Goal: Find specific page/section: Find specific page/section

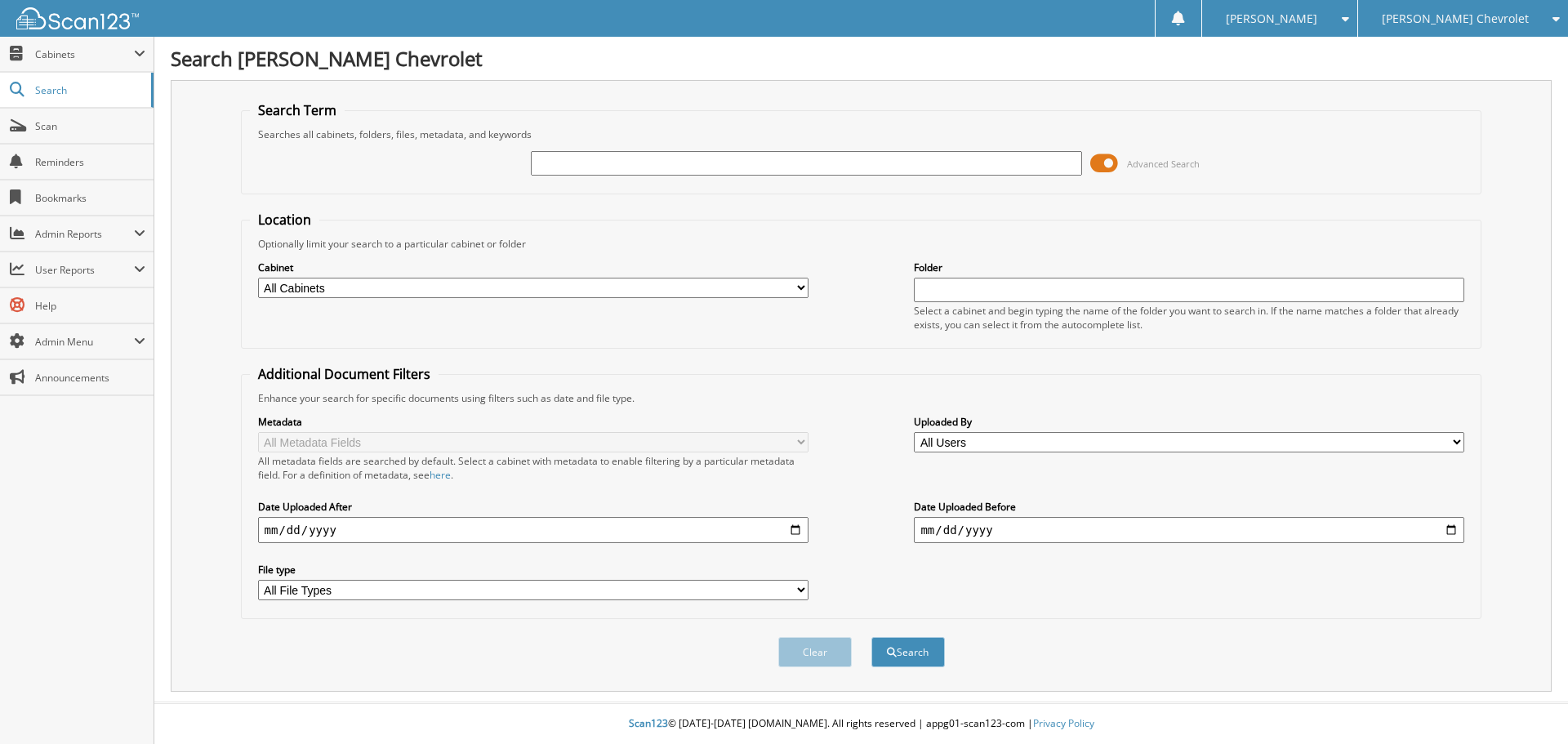
click at [586, 163] on input "text" at bounding box center [806, 163] width 551 height 25
type input "60021"
click at [872, 637] on button "Search" at bounding box center [908, 652] width 73 height 30
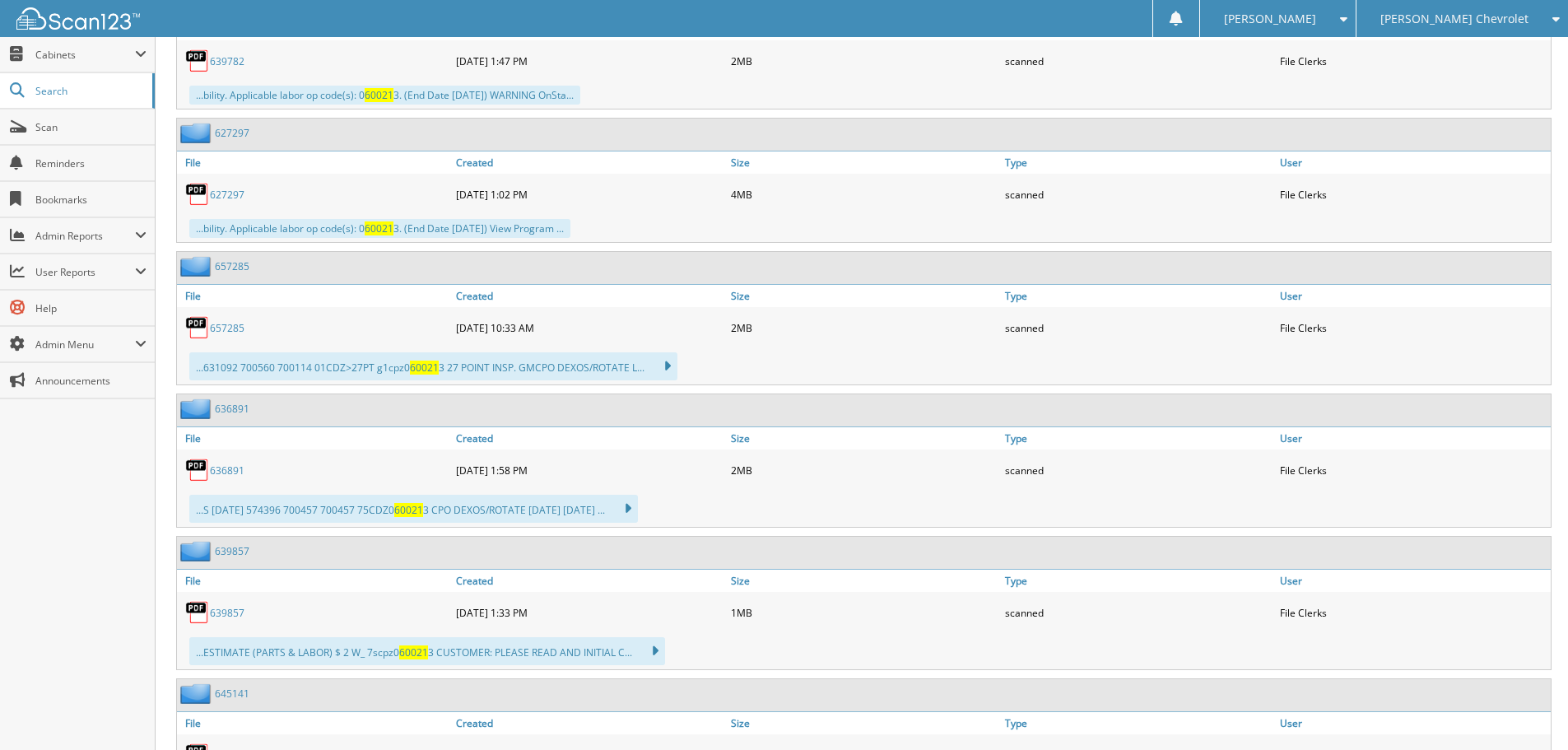
scroll to position [2716, 0]
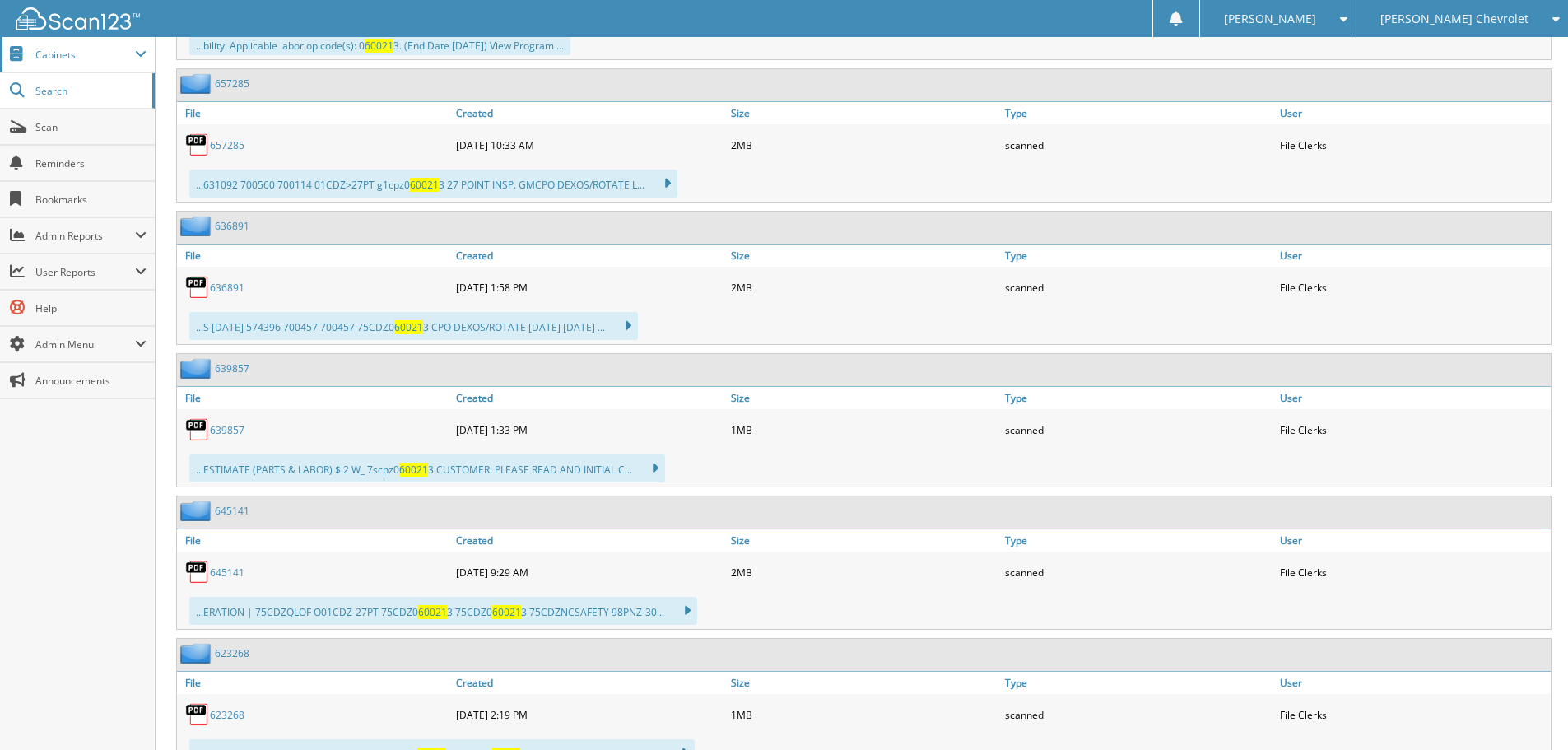
click at [54, 71] on span "Cabinets" at bounding box center [78, 55] width 155 height 36
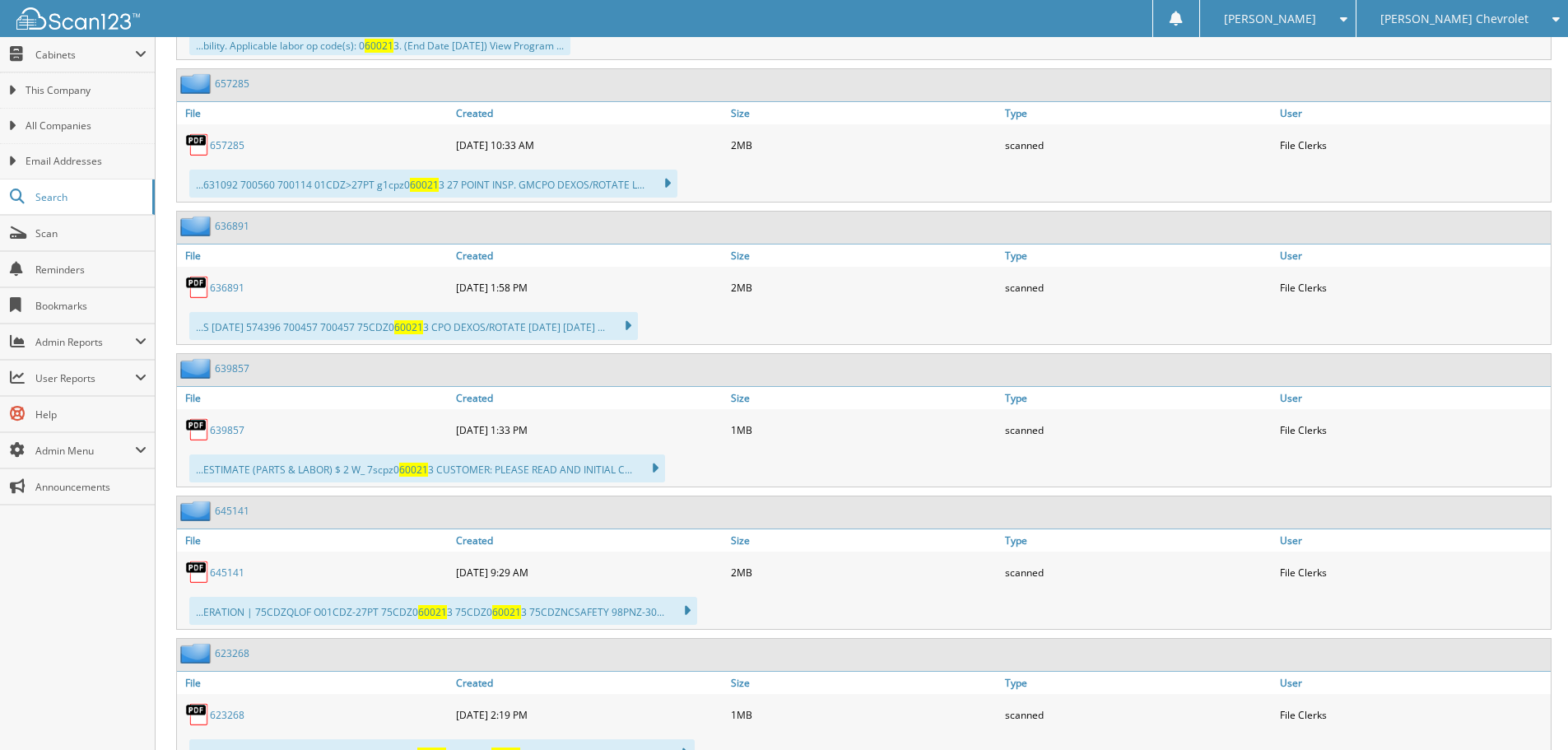
click at [67, 575] on div "Close Cabinets This Company All Companies Email Addresses" at bounding box center [78, 394] width 156 height 713
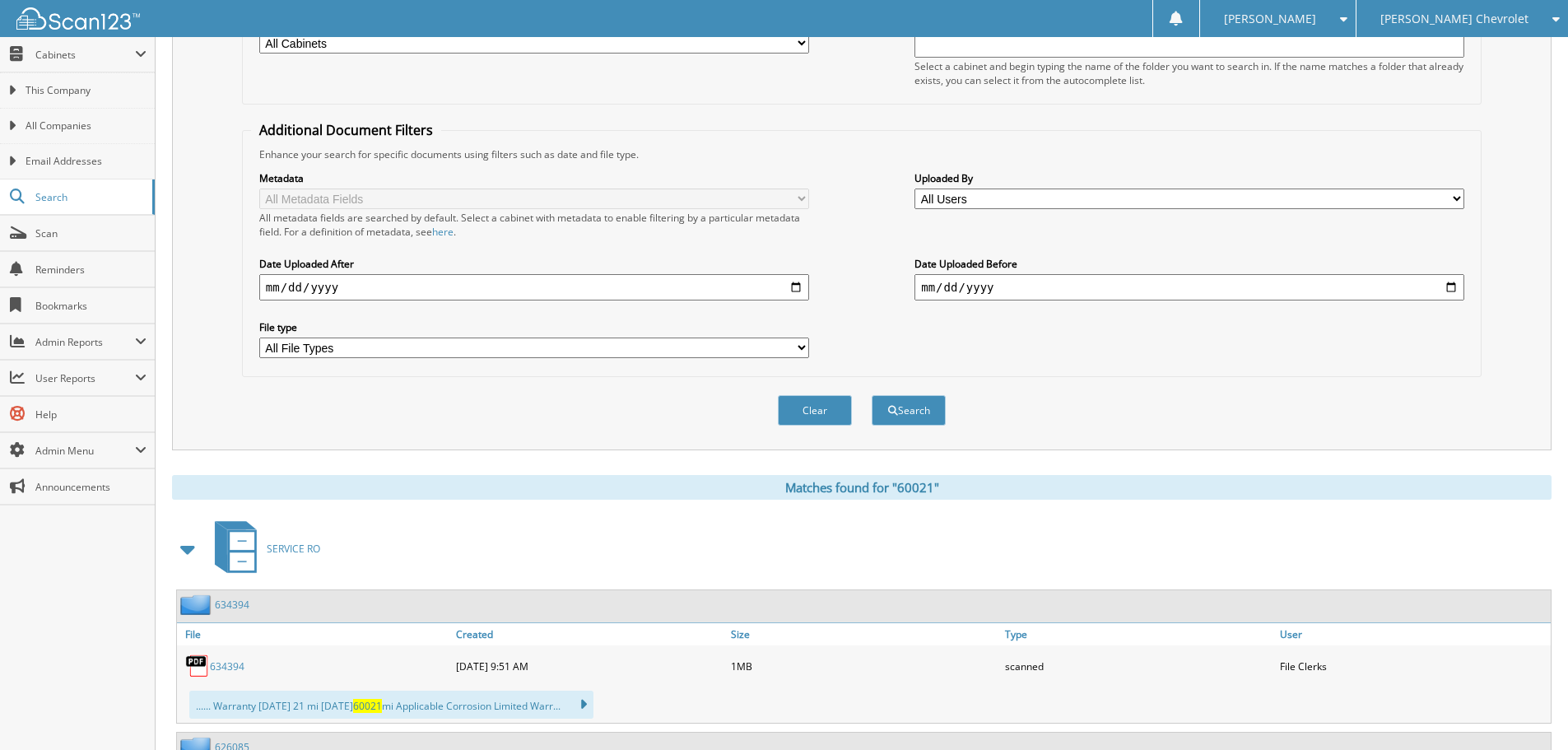
scroll to position [0, 0]
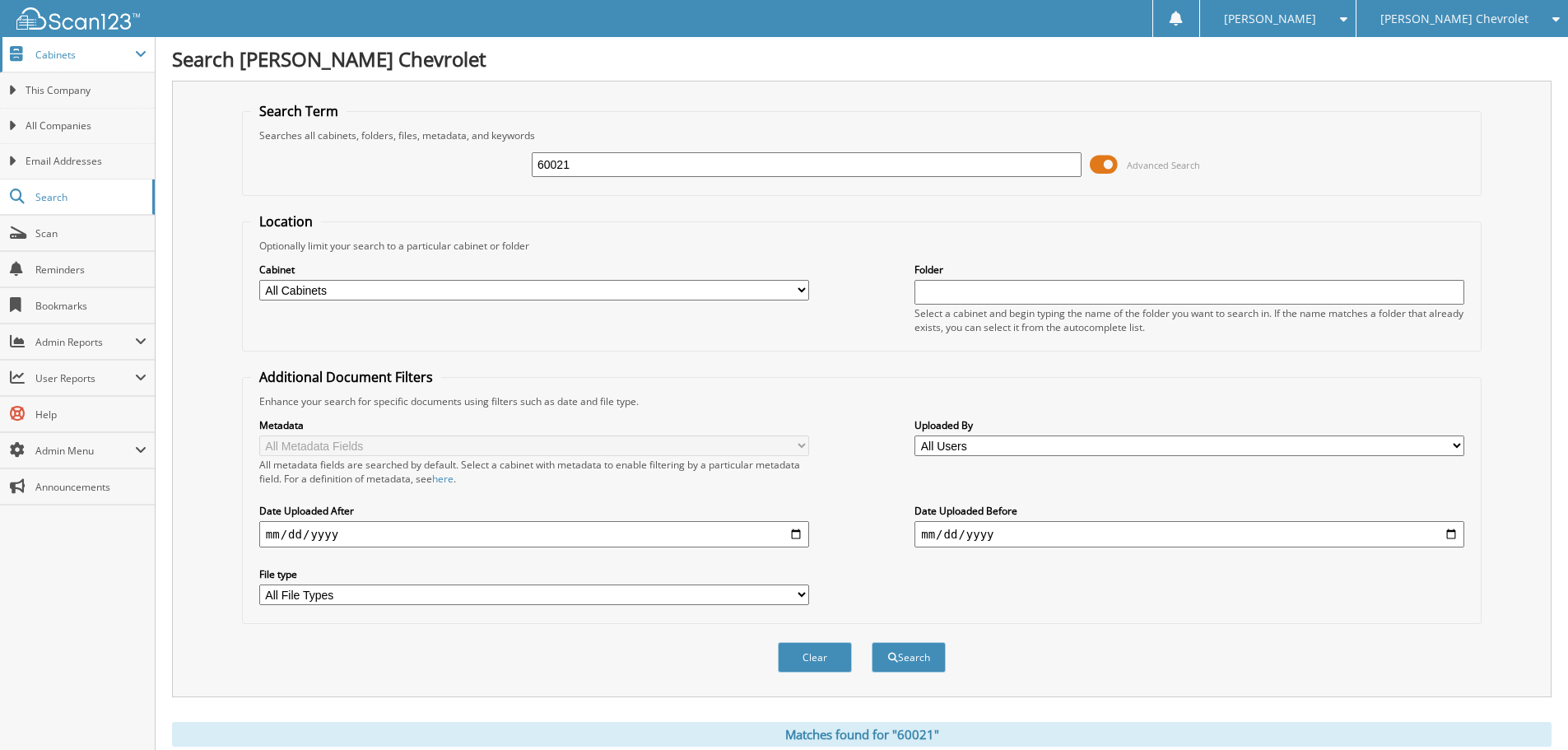
click at [49, 58] on span "Cabinets" at bounding box center [86, 55] width 100 height 14
click at [50, 57] on span "Cabinets" at bounding box center [86, 55] width 100 height 14
click at [47, 90] on span "This Company" at bounding box center [86, 90] width 121 height 15
